Goal: Task Accomplishment & Management: Manage account settings

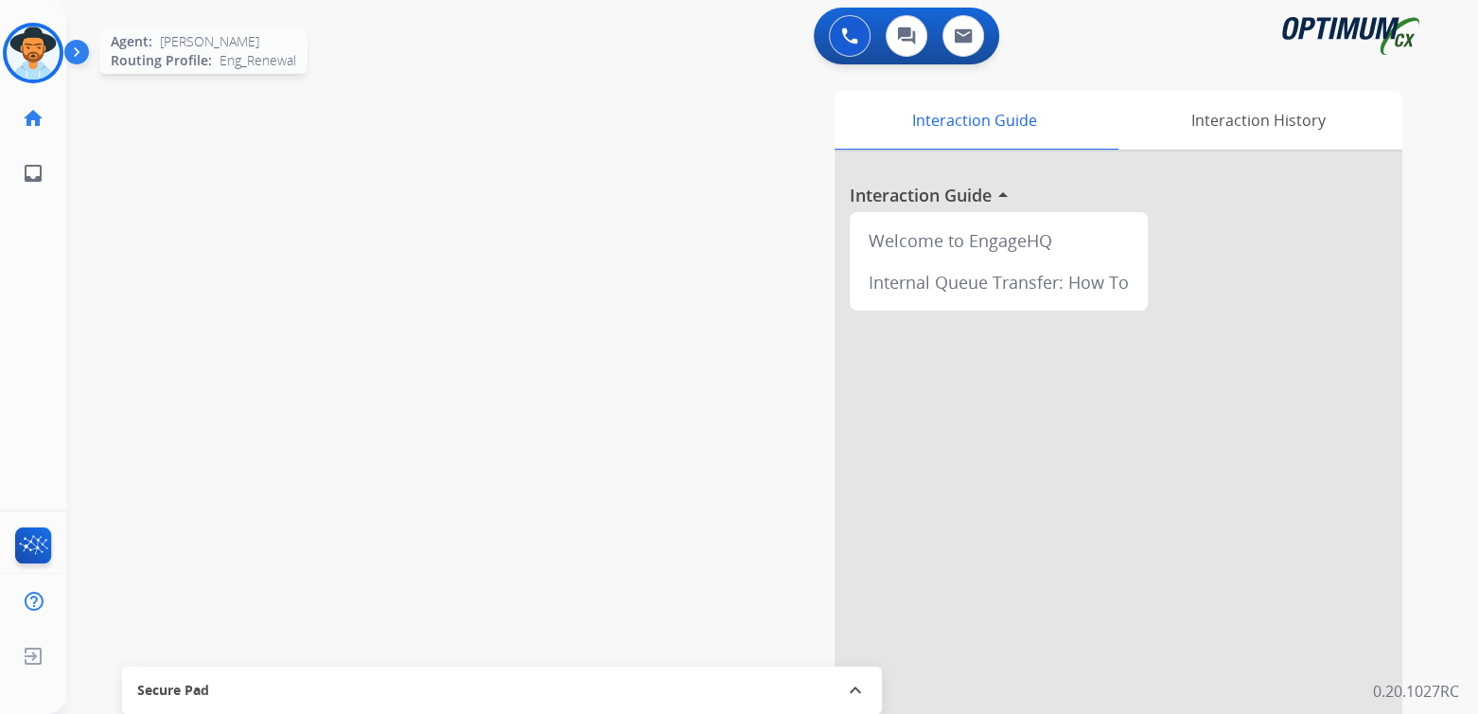
click at [62, 33] on div "Agent: [PERSON_NAME] Profile: Eng_Renewal" at bounding box center [33, 53] width 61 height 61
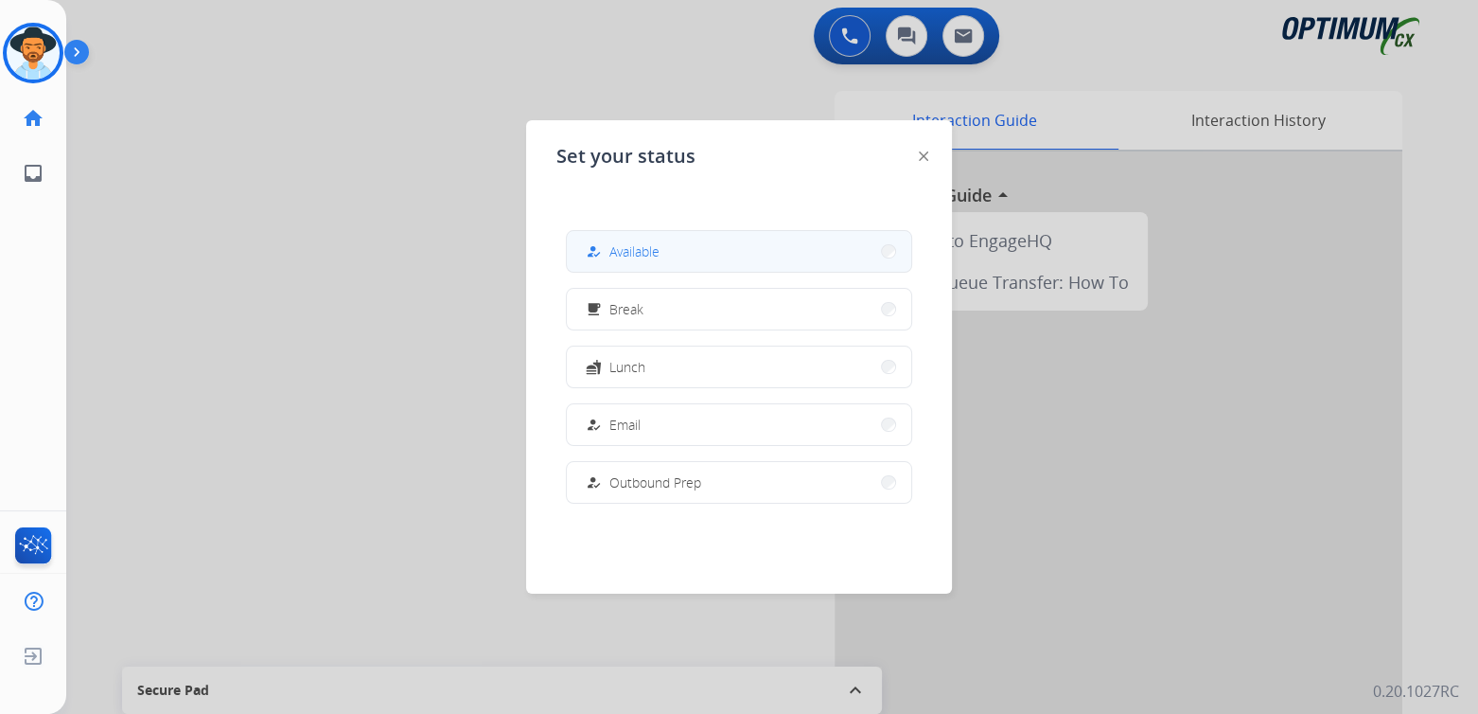
click at [699, 253] on button "how_to_reg Available" at bounding box center [739, 251] width 344 height 41
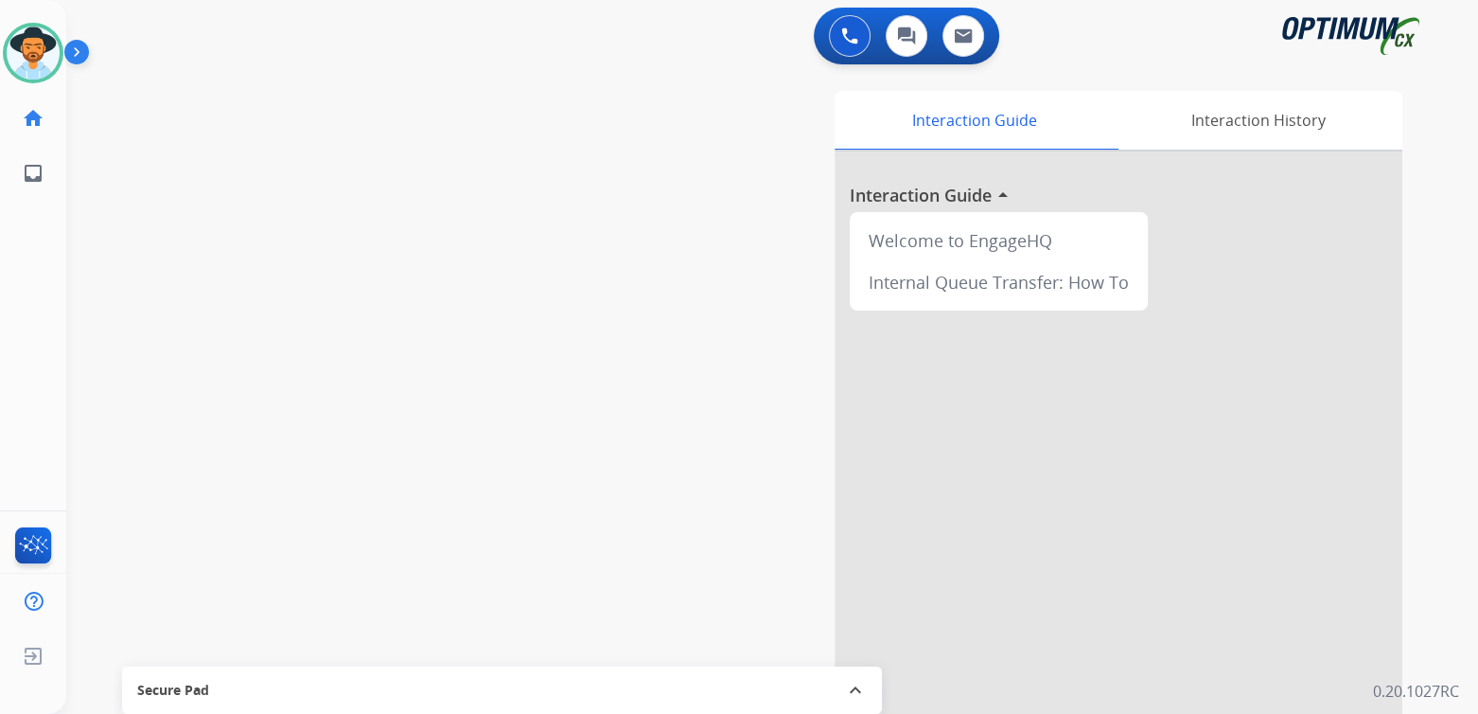
drag, startPoint x: 27, startPoint y: 47, endPoint x: 78, endPoint y: 53, distance: 50.5
click at [27, 47] on img at bounding box center [33, 52] width 53 height 53
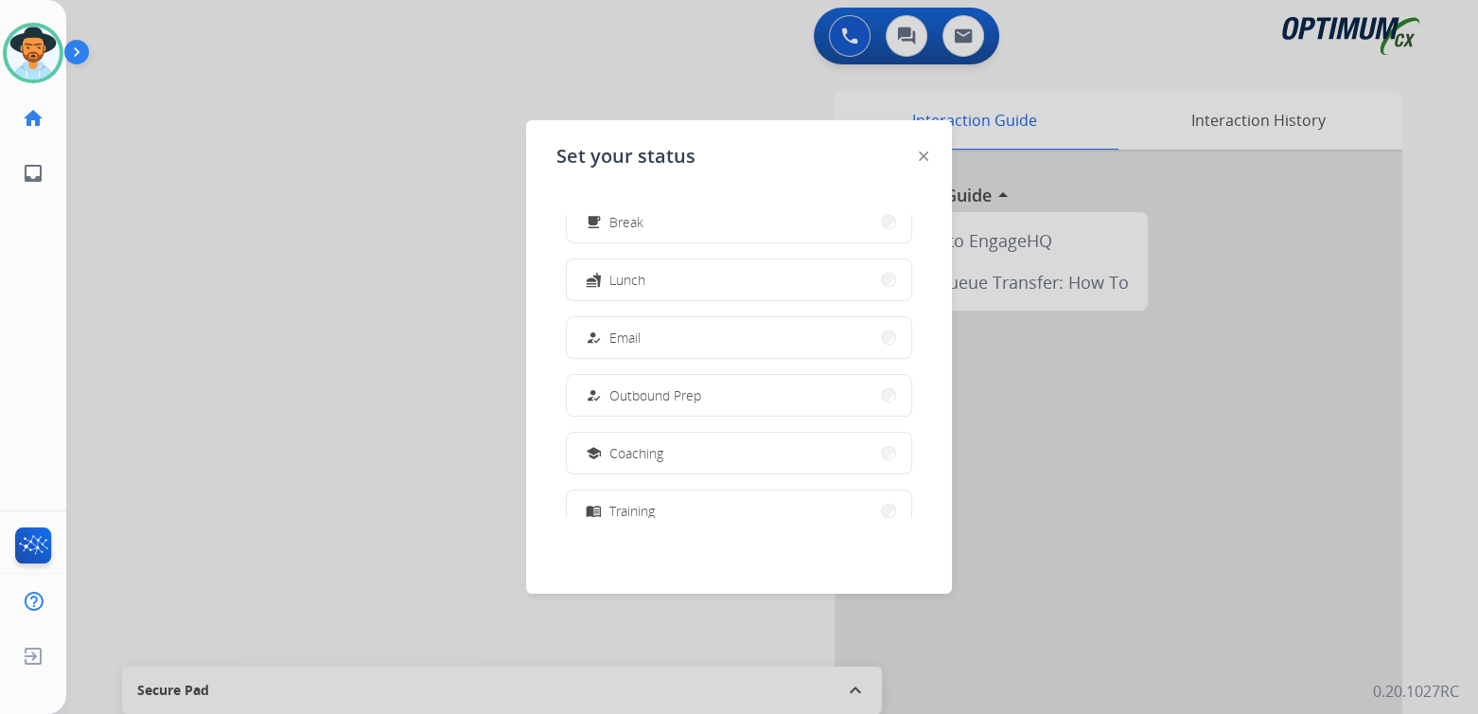
scroll to position [471, 0]
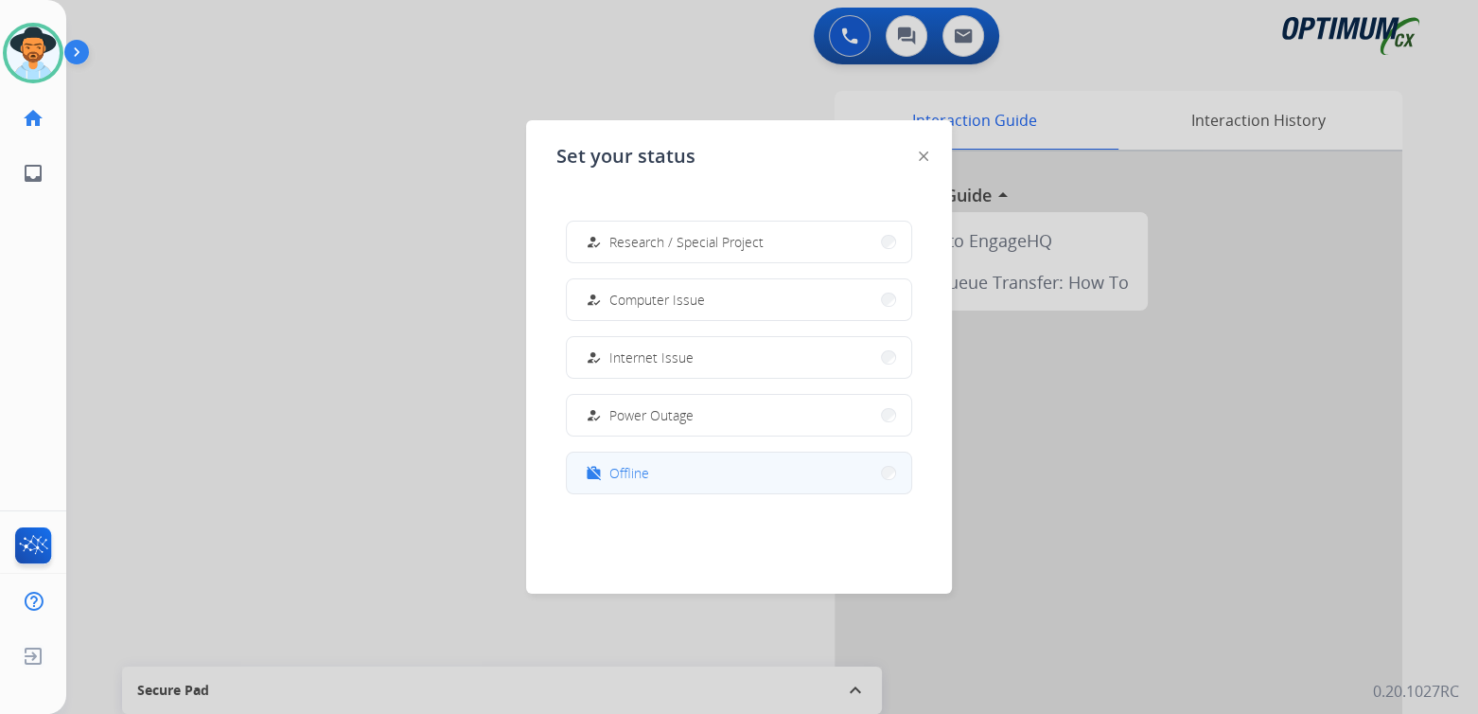
click at [628, 473] on span "Offline" at bounding box center [629, 473] width 40 height 20
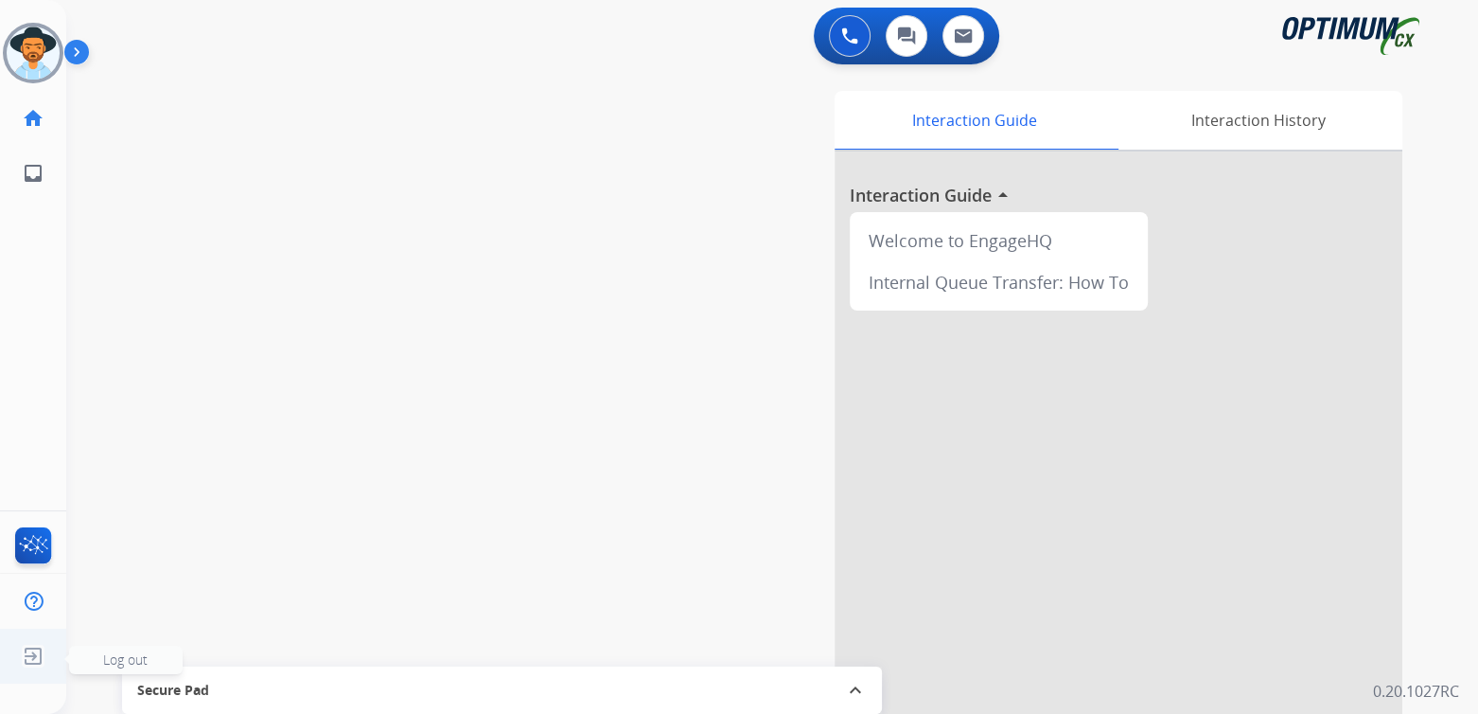
click at [131, 655] on span "Log out" at bounding box center [125, 659] width 44 height 18
